Goal: Task Accomplishment & Management: Understand process/instructions

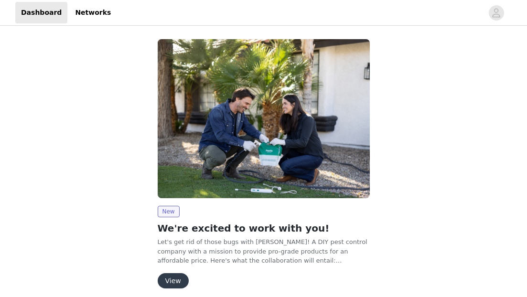
scroll to position [39, 0]
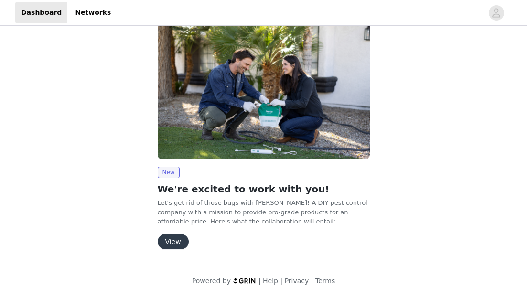
click at [170, 235] on button "View" at bounding box center [173, 241] width 31 height 15
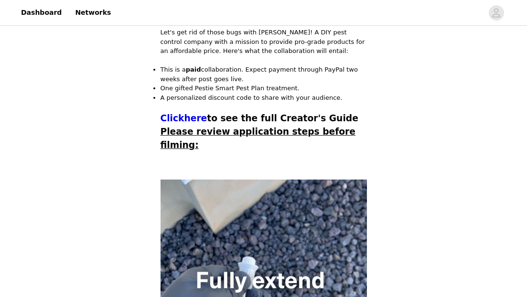
scroll to position [243, 0]
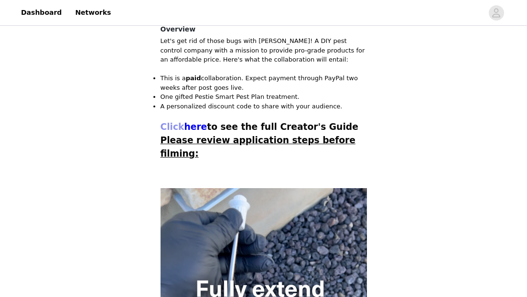
click at [177, 129] on span "Click" at bounding box center [173, 127] width 24 height 10
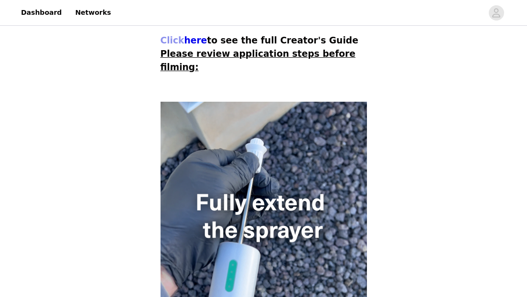
scroll to position [331, 0]
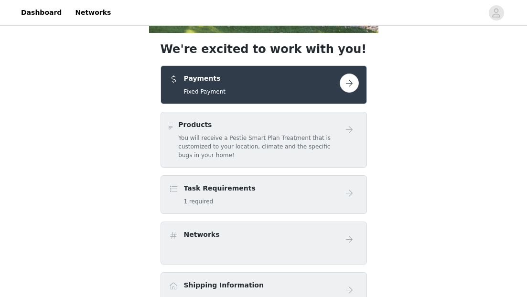
scroll to position [174, 0]
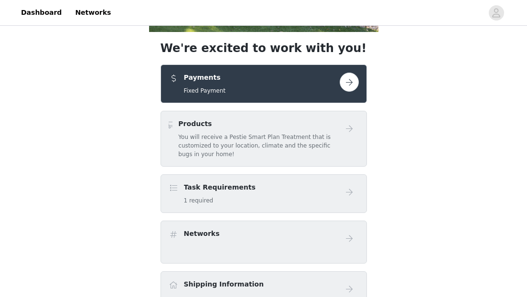
click at [321, 127] on h4 "Products" at bounding box center [258, 124] width 161 height 10
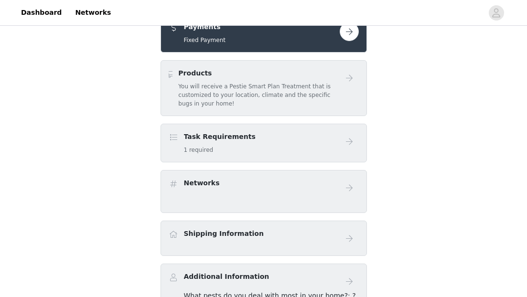
scroll to position [230, 0]
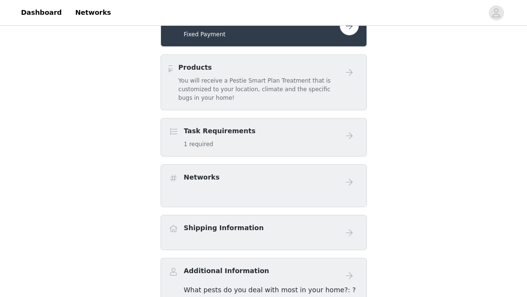
click at [321, 132] on div "Task Requirements 1 required" at bounding box center [254, 137] width 171 height 22
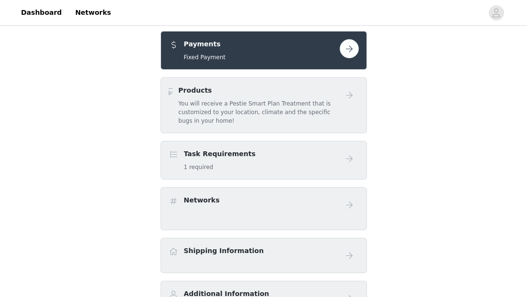
scroll to position [141, 0]
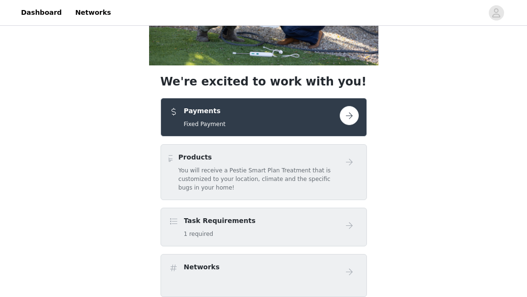
click at [351, 112] on button "button" at bounding box center [349, 115] width 19 height 19
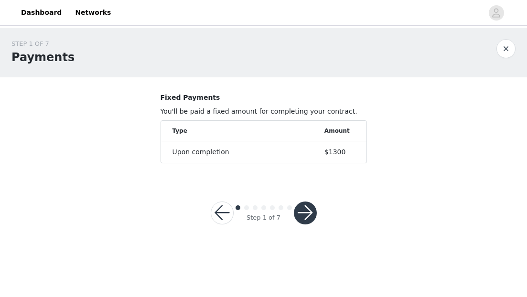
click at [306, 214] on button "button" at bounding box center [305, 213] width 23 height 23
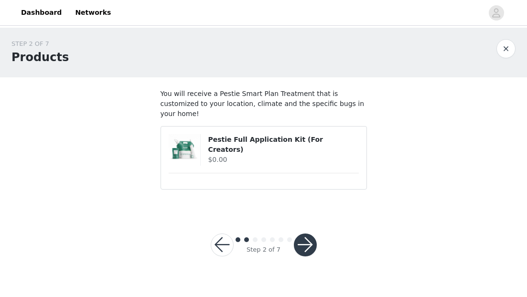
click at [506, 48] on button "button" at bounding box center [506, 48] width 19 height 19
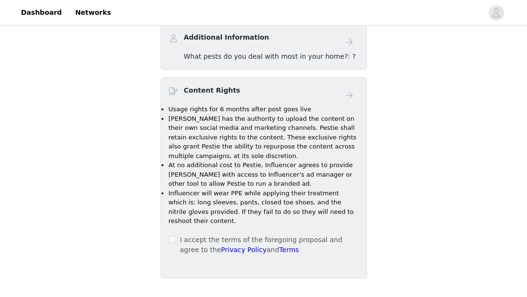
scroll to position [470, 0]
